Goal: Transaction & Acquisition: Purchase product/service

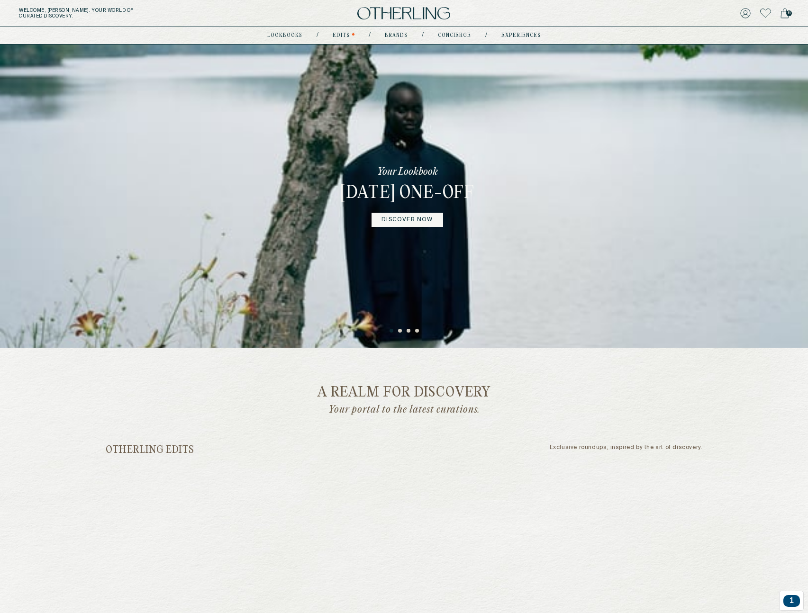
scroll to position [218, 0]
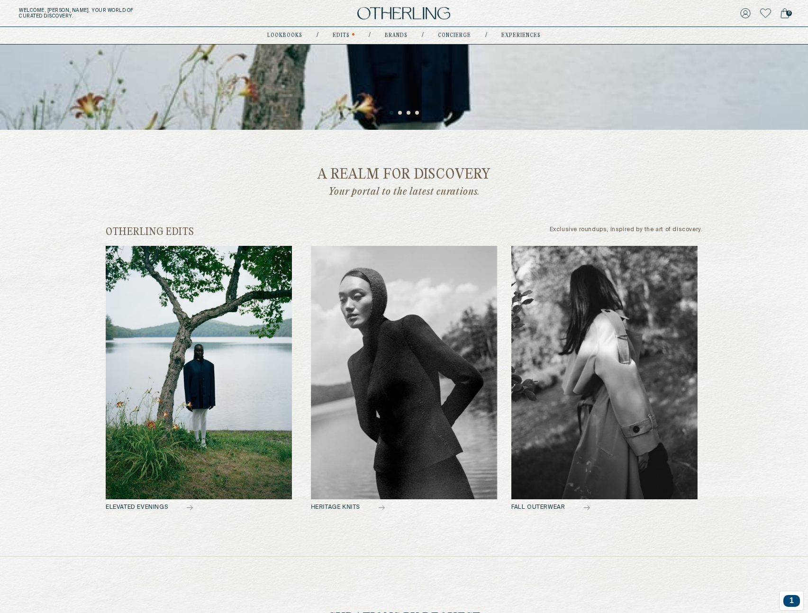
click at [190, 376] on img at bounding box center [199, 373] width 186 height 254
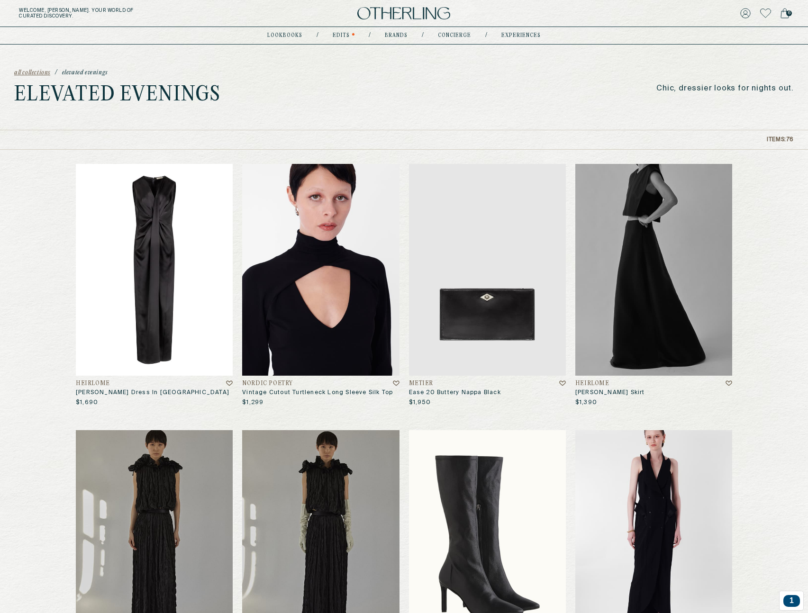
click at [161, 251] on img at bounding box center [154, 270] width 157 height 212
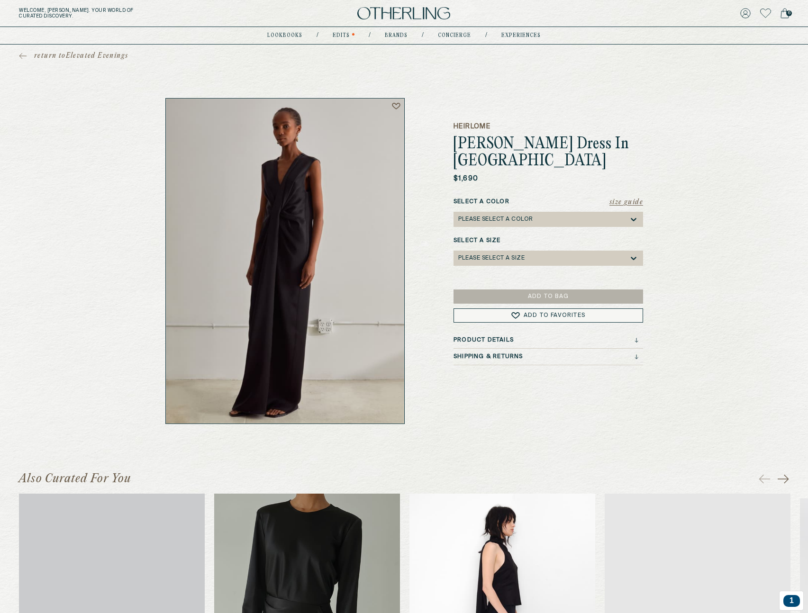
click at [484, 212] on div "Please select a Color" at bounding box center [543, 219] width 171 height 15
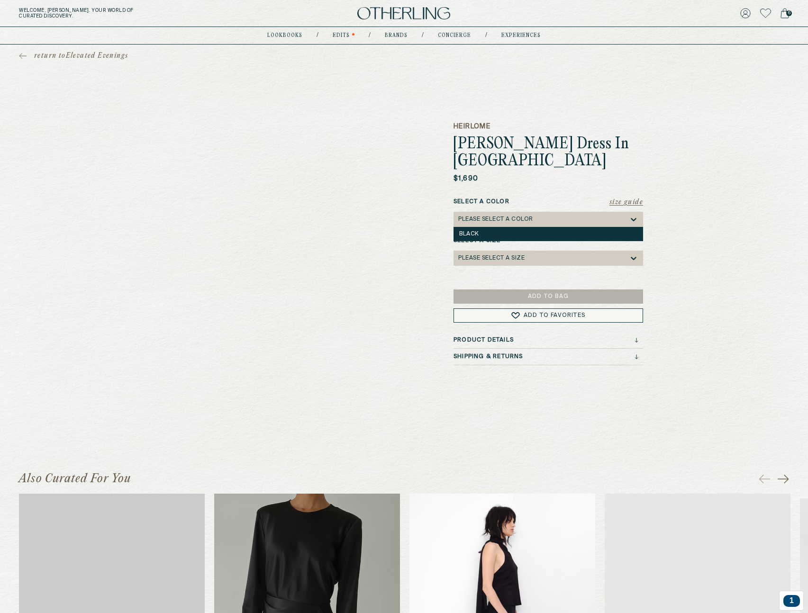
click at [493, 231] on div "Black" at bounding box center [548, 234] width 178 height 7
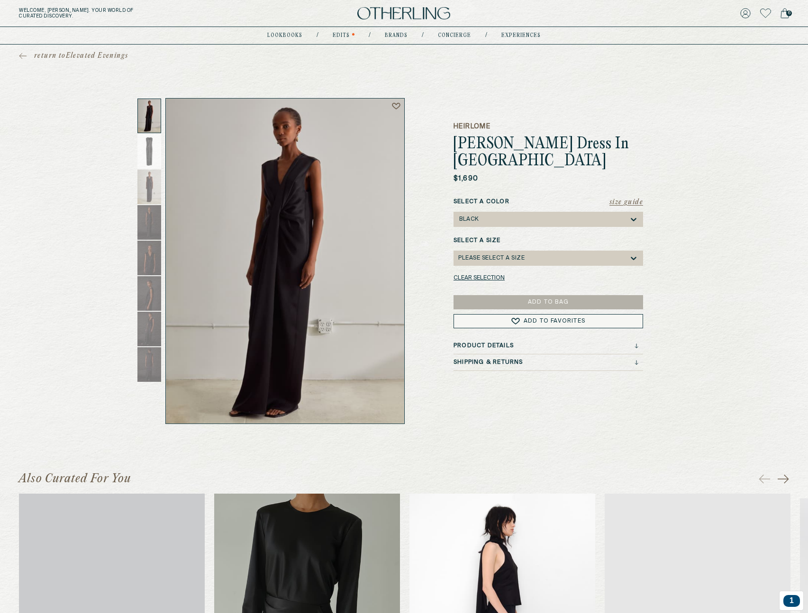
click at [494, 255] on div "Please select a Size" at bounding box center [491, 258] width 66 height 7
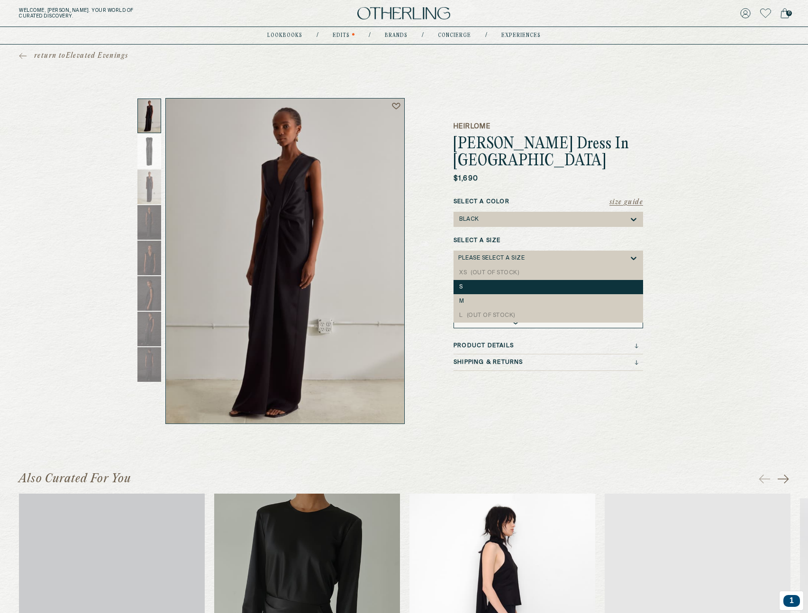
click at [497, 280] on div "S" at bounding box center [549, 287] width 190 height 14
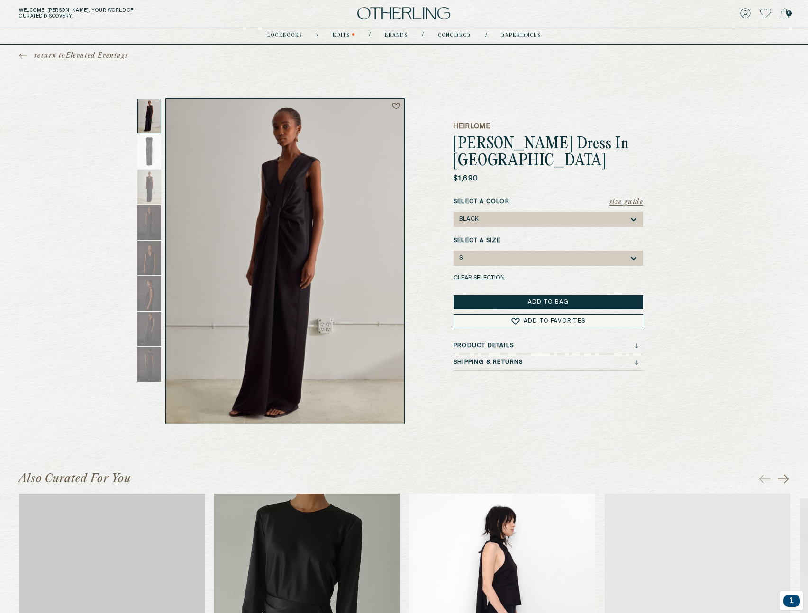
click at [572, 295] on button "Add to Bag" at bounding box center [549, 302] width 190 height 14
click at [784, 12] on icon at bounding box center [785, 13] width 9 height 10
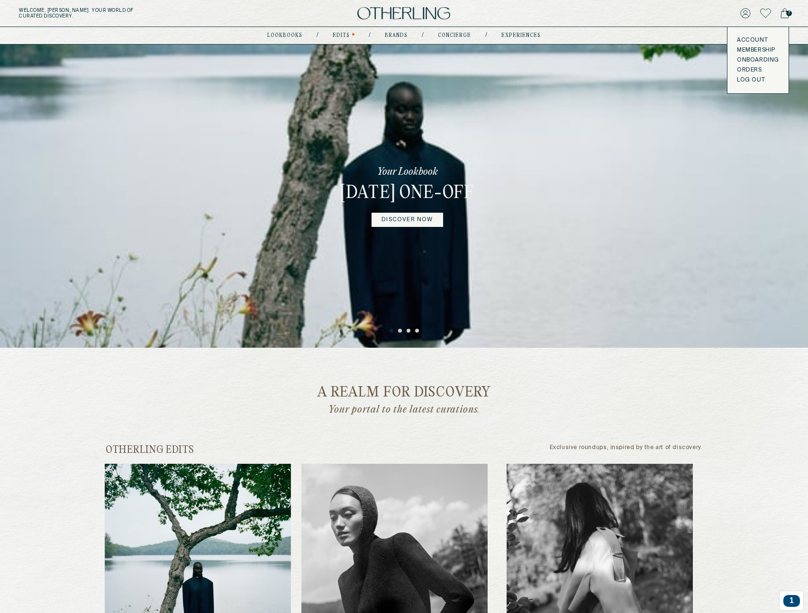
click at [758, 59] on link "Onboarding" at bounding box center [758, 60] width 42 height 8
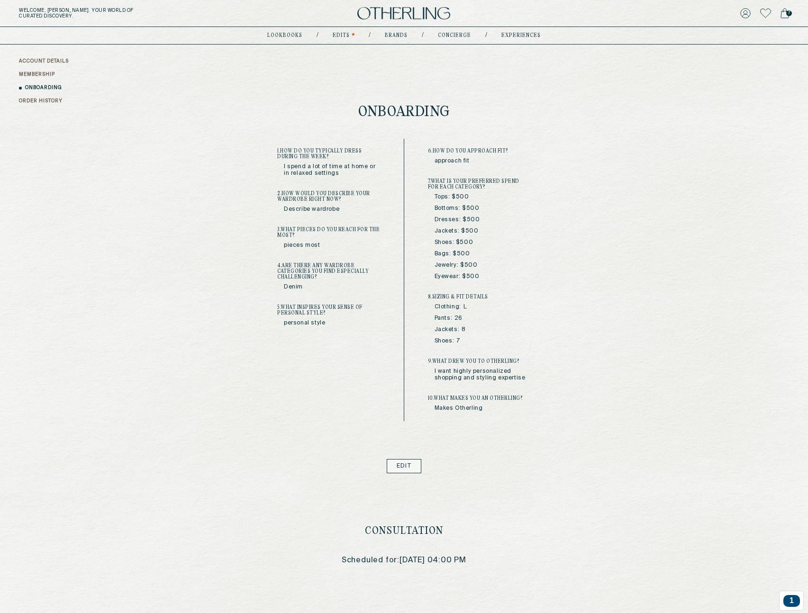
click at [409, 469] on link "Edit" at bounding box center [404, 466] width 35 height 14
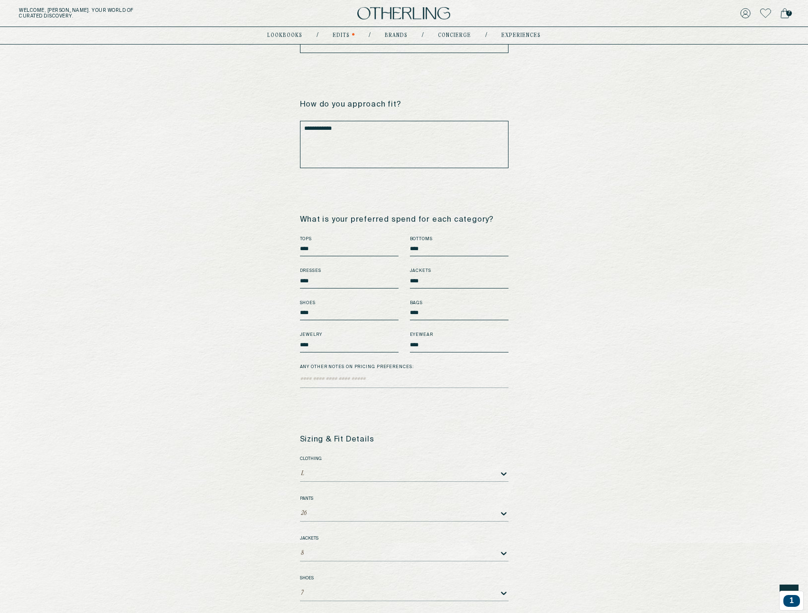
scroll to position [1137, 0]
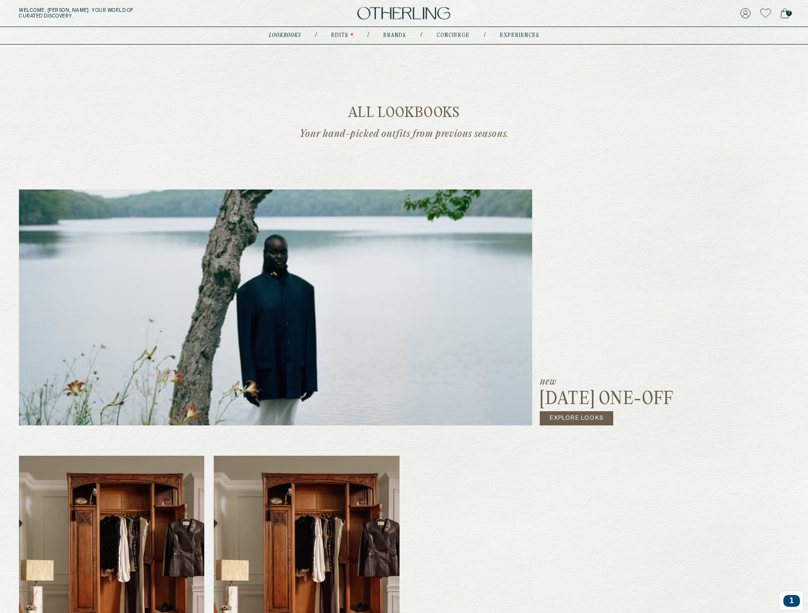
click at [576, 420] on link "Explore Looks" at bounding box center [576, 418] width 73 height 14
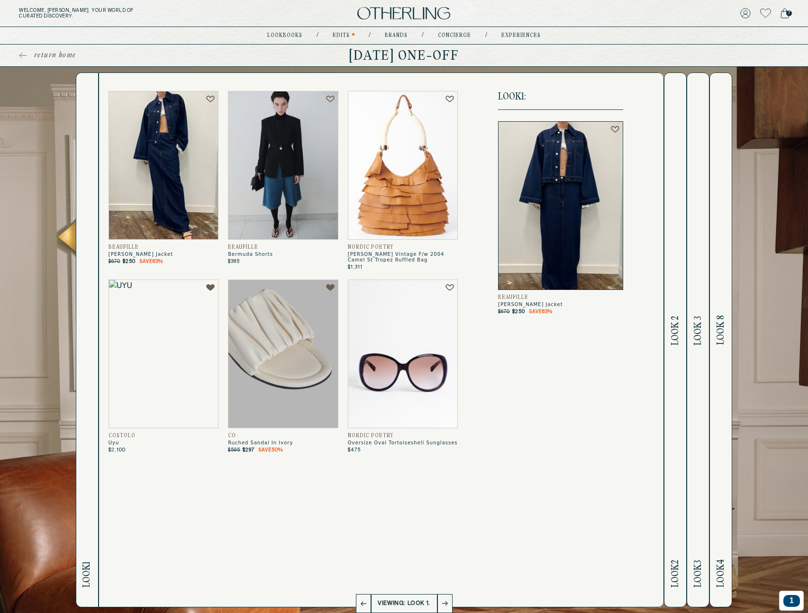
click at [170, 142] on img at bounding box center [164, 165] width 110 height 149
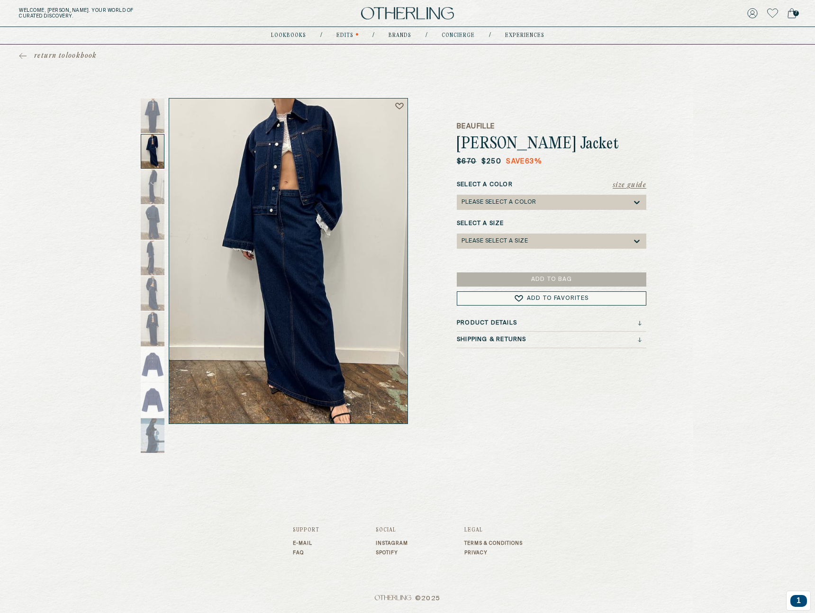
click at [521, 325] on div "Product Details" at bounding box center [549, 323] width 185 height 7
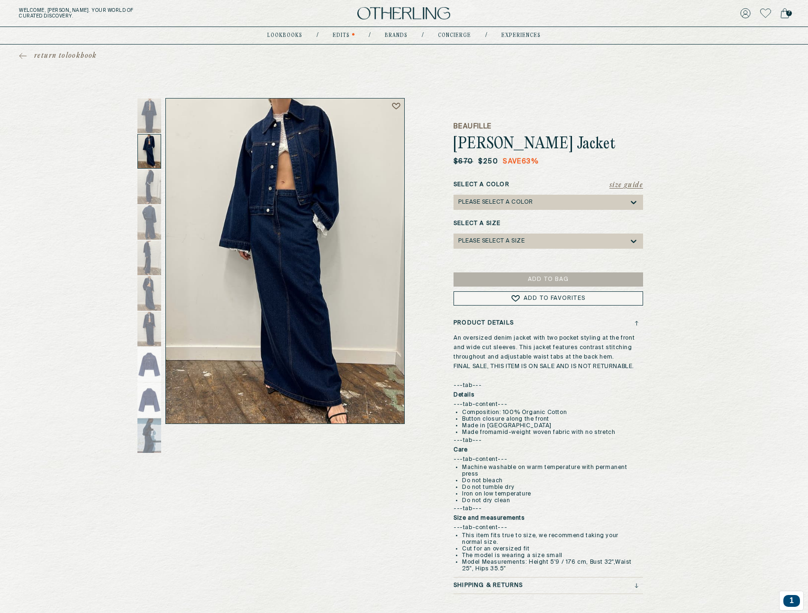
click at [522, 324] on div "Product Details" at bounding box center [546, 323] width 185 height 7
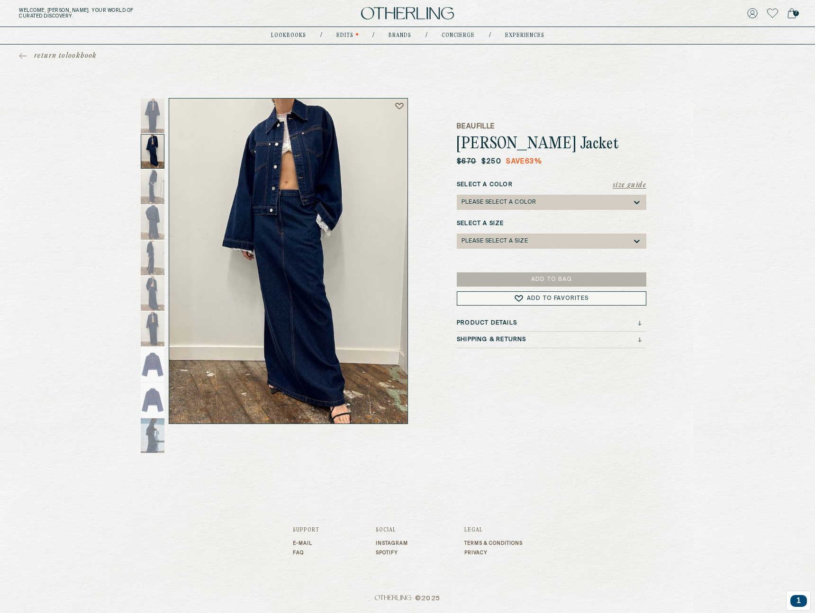
click at [507, 342] on h3 "Shipping & Returns" at bounding box center [492, 340] width 70 height 7
click at [508, 342] on h3 "Shipping & Returns" at bounding box center [492, 340] width 70 height 7
click at [527, 202] on div "Please select a Color" at bounding box center [499, 202] width 75 height 7
click at [551, 170] on div "Beaufille [PERSON_NAME] Jacket $670 $250 Save 63 % Size Guide Select a Color Bl…" at bounding box center [552, 261] width 190 height 326
click at [529, 241] on div "Please select a Size" at bounding box center [547, 241] width 171 height 15
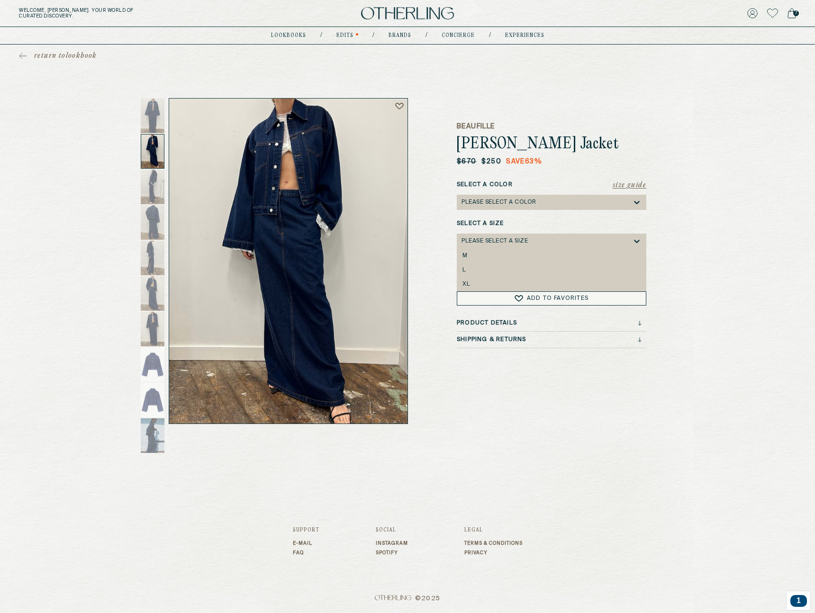
click at [519, 183] on label "Select a Color" at bounding box center [552, 185] width 190 height 9
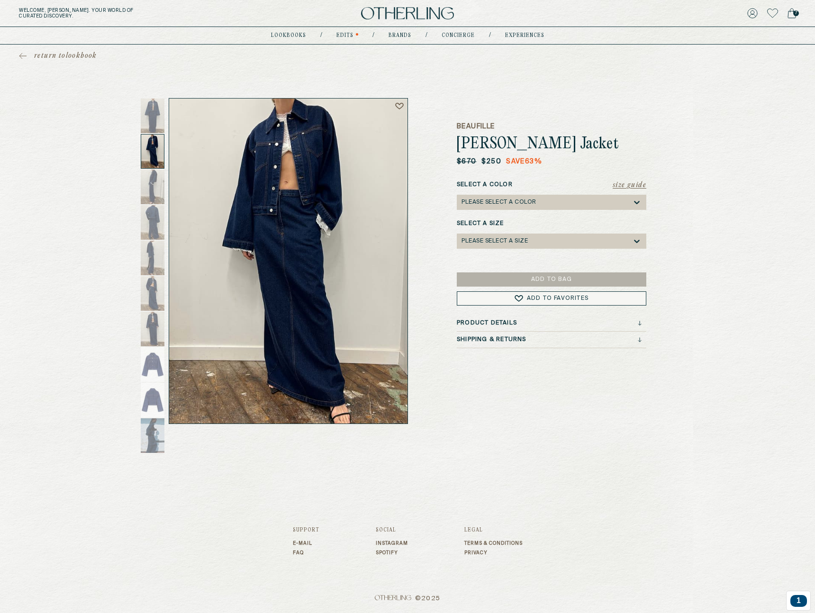
click at [521, 194] on div "Select a Color Please select a Color" at bounding box center [552, 195] width 190 height 29
click at [521, 202] on div "Please select a Color" at bounding box center [499, 202] width 75 height 7
click at [726, 205] on div "return to lookbook Beaufille [PERSON_NAME] Jacket $670 $250 Save 63 % Size Guid…" at bounding box center [407, 235] width 815 height 380
click at [632, 237] on div "Please select a Size" at bounding box center [547, 241] width 171 height 15
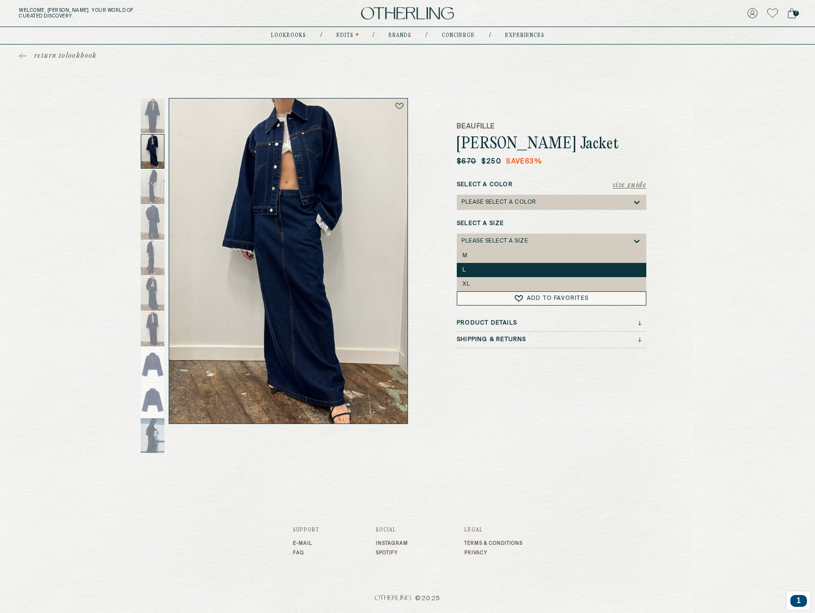
click at [568, 271] on div "L" at bounding box center [552, 270] width 178 height 7
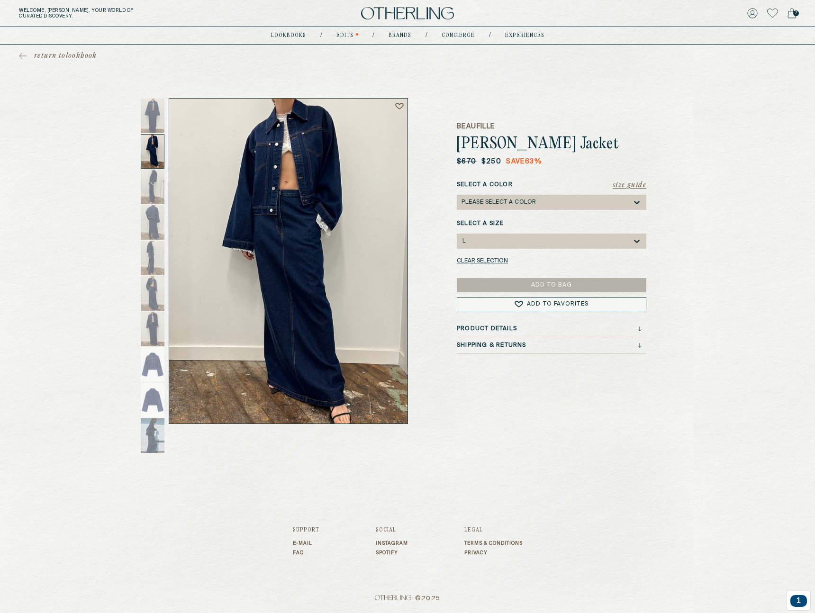
click at [639, 183] on button "Size Guide" at bounding box center [630, 185] width 34 height 9
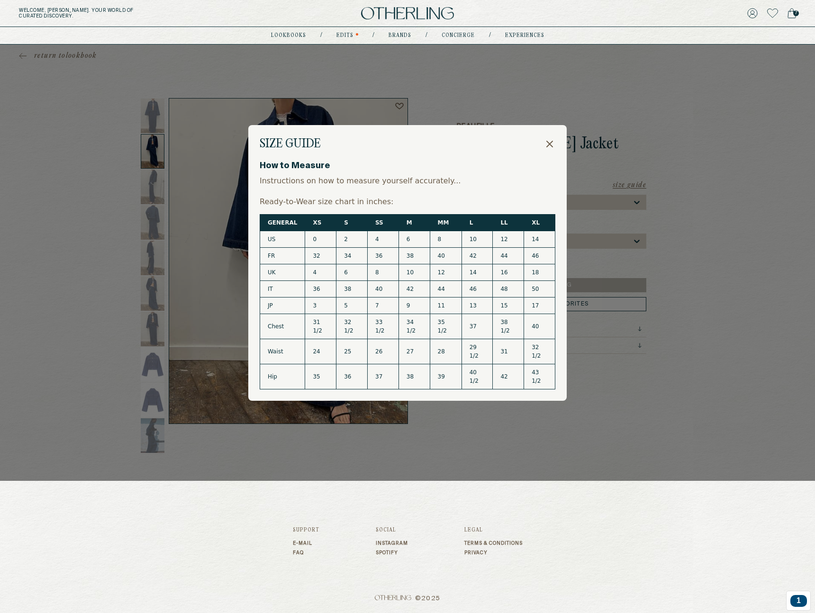
drag, startPoint x: 332, startPoint y: 250, endPoint x: 439, endPoint y: 367, distance: 158.7
click at [439, 367] on tbody "US 0 2 4 6 8 10 12 14 FR 32 34 36 38 40 42 44 46 UK 4 6 8 10 12 14 16 18 IT 36 …" at bounding box center [407, 310] width 295 height 158
drag, startPoint x: 439, startPoint y: 367, endPoint x: 492, endPoint y: 313, distance: 74.8
click at [439, 367] on td "39" at bounding box center [446, 376] width 32 height 25
click at [554, 141] on icon at bounding box center [549, 143] width 11 height 11
